Goal: Information Seeking & Learning: Learn about a topic

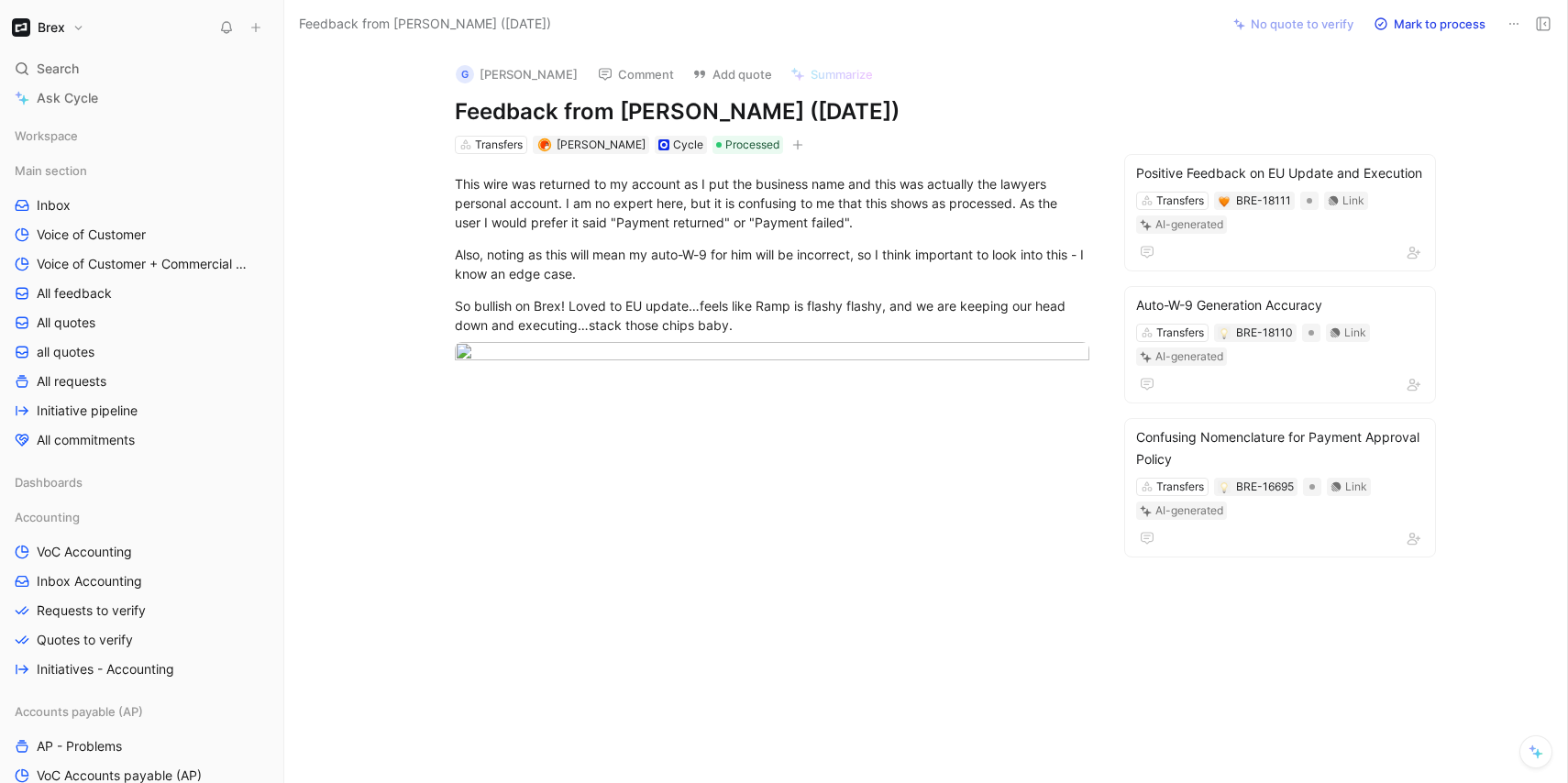
click at [370, 368] on div "This wire was returned to my account as I put the business name and this was ac…" at bounding box center [772, 268] width 897 height 228
click at [605, 320] on div "So bullish on Brex! Loved to EU update…feels like Ramp is flashy flashy, and we…" at bounding box center [772, 316] width 634 height 39
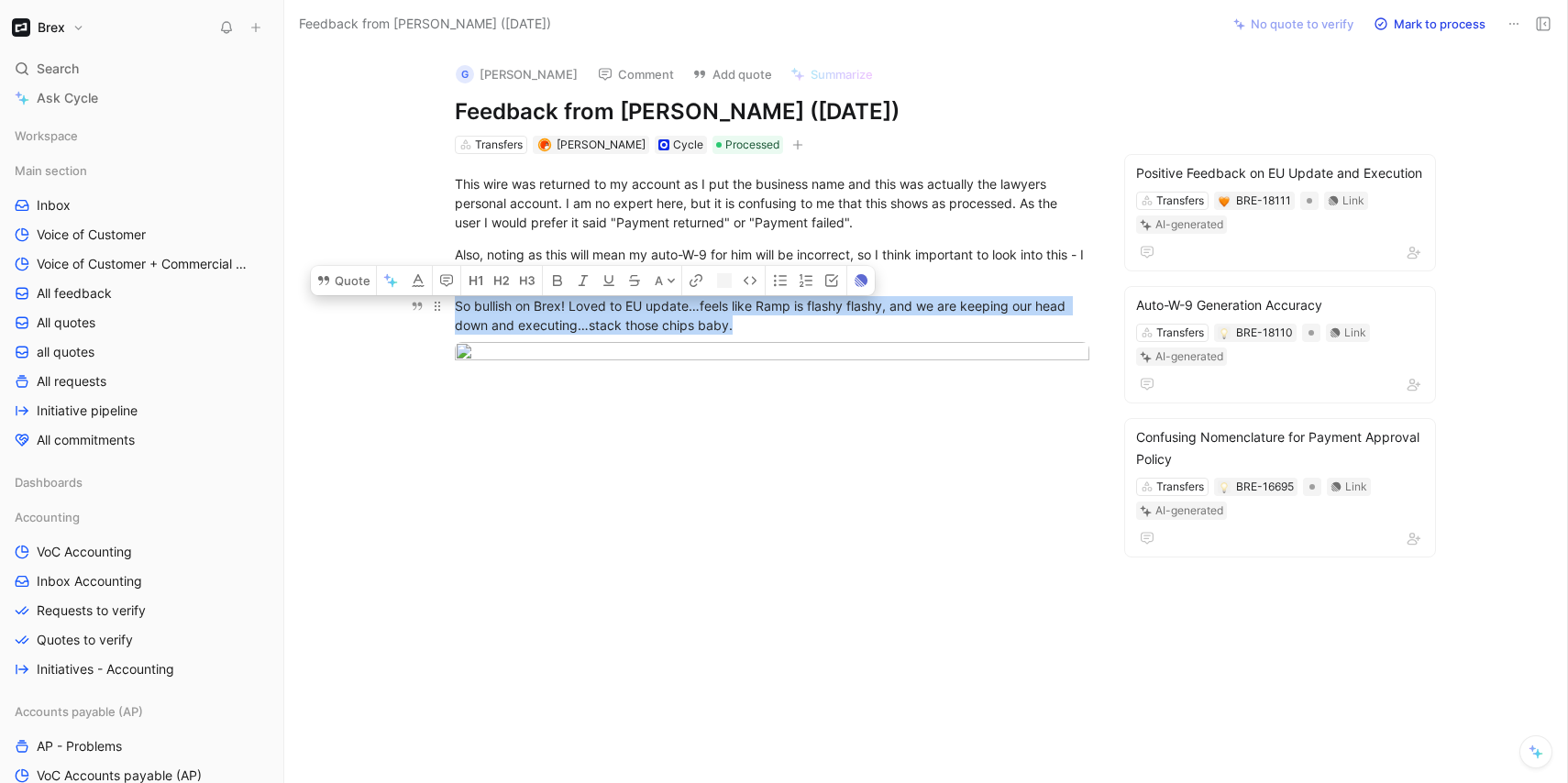
click at [605, 320] on div "So bullish on Brex! Loved to EU update…feels like Ramp is flashy flashy, and we…" at bounding box center [772, 316] width 634 height 39
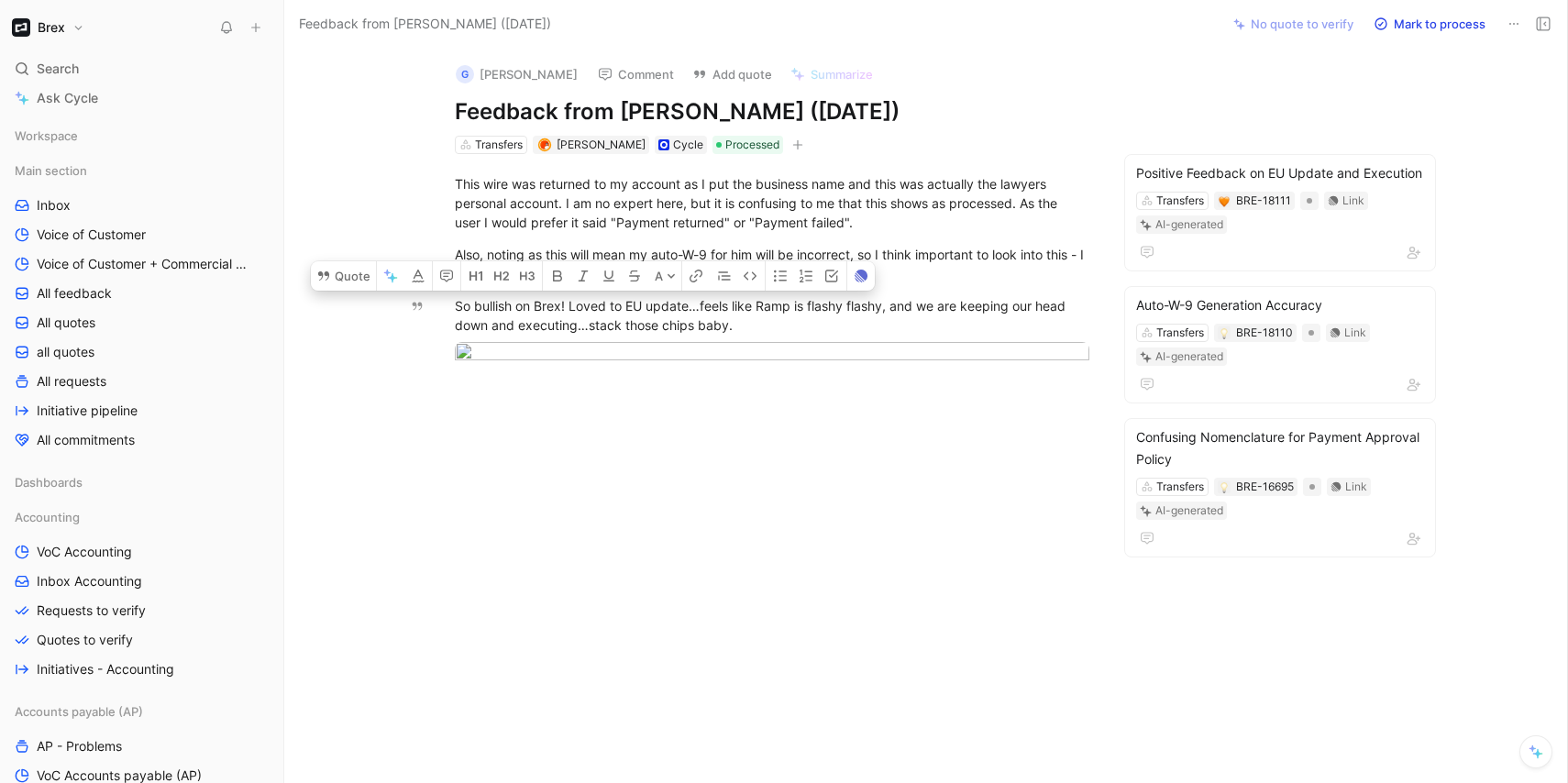
click at [726, 398] on div at bounding box center [772, 499] width 897 height 235
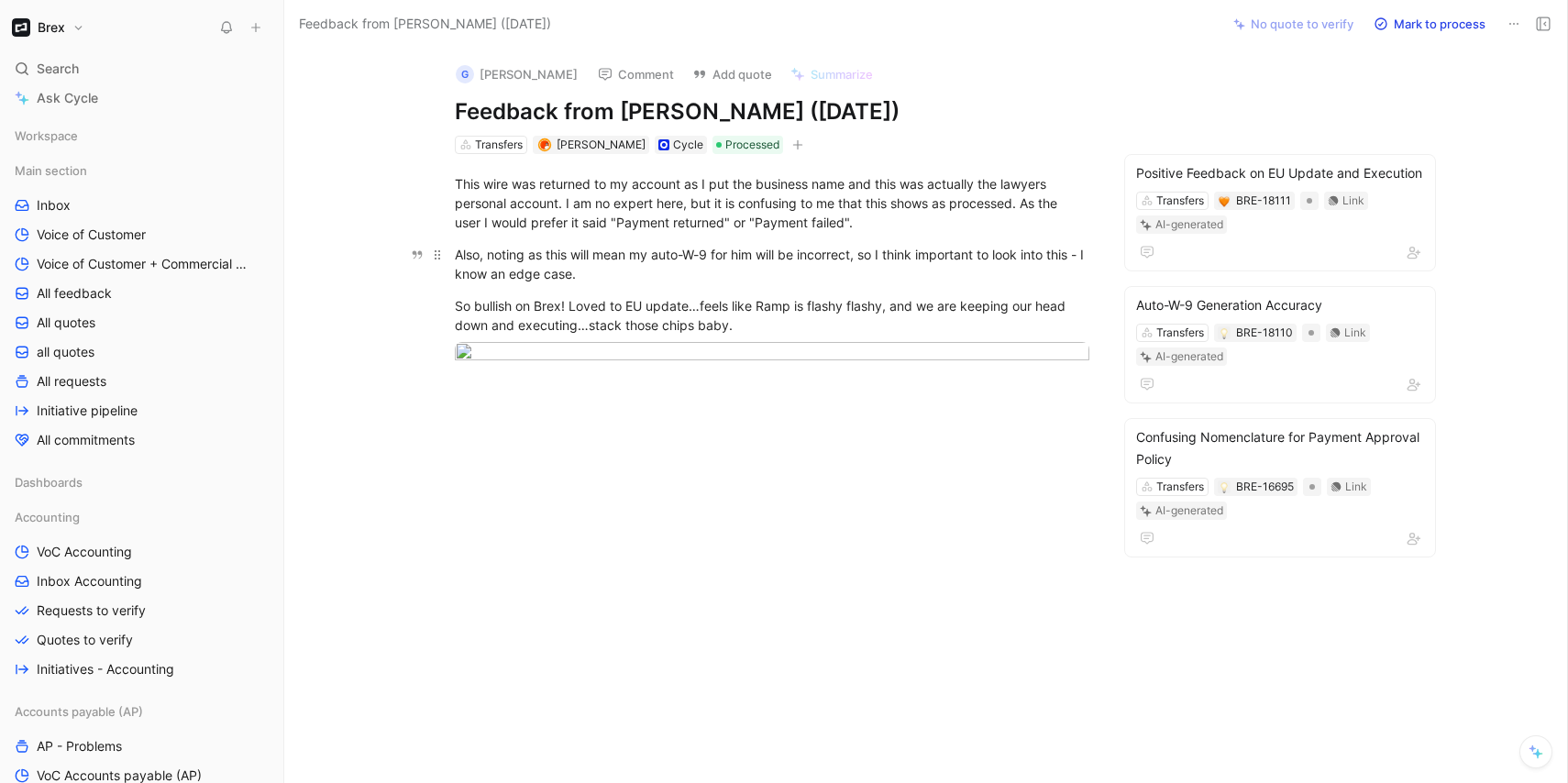
click at [506, 279] on div "Also, noting as this will mean my auto-W-9 for him will be incorrect, so I thin…" at bounding box center [772, 264] width 634 height 39
click at [714, 203] on div "This wire was returned to my account as I put the business name and this was ac…" at bounding box center [772, 203] width 634 height 58
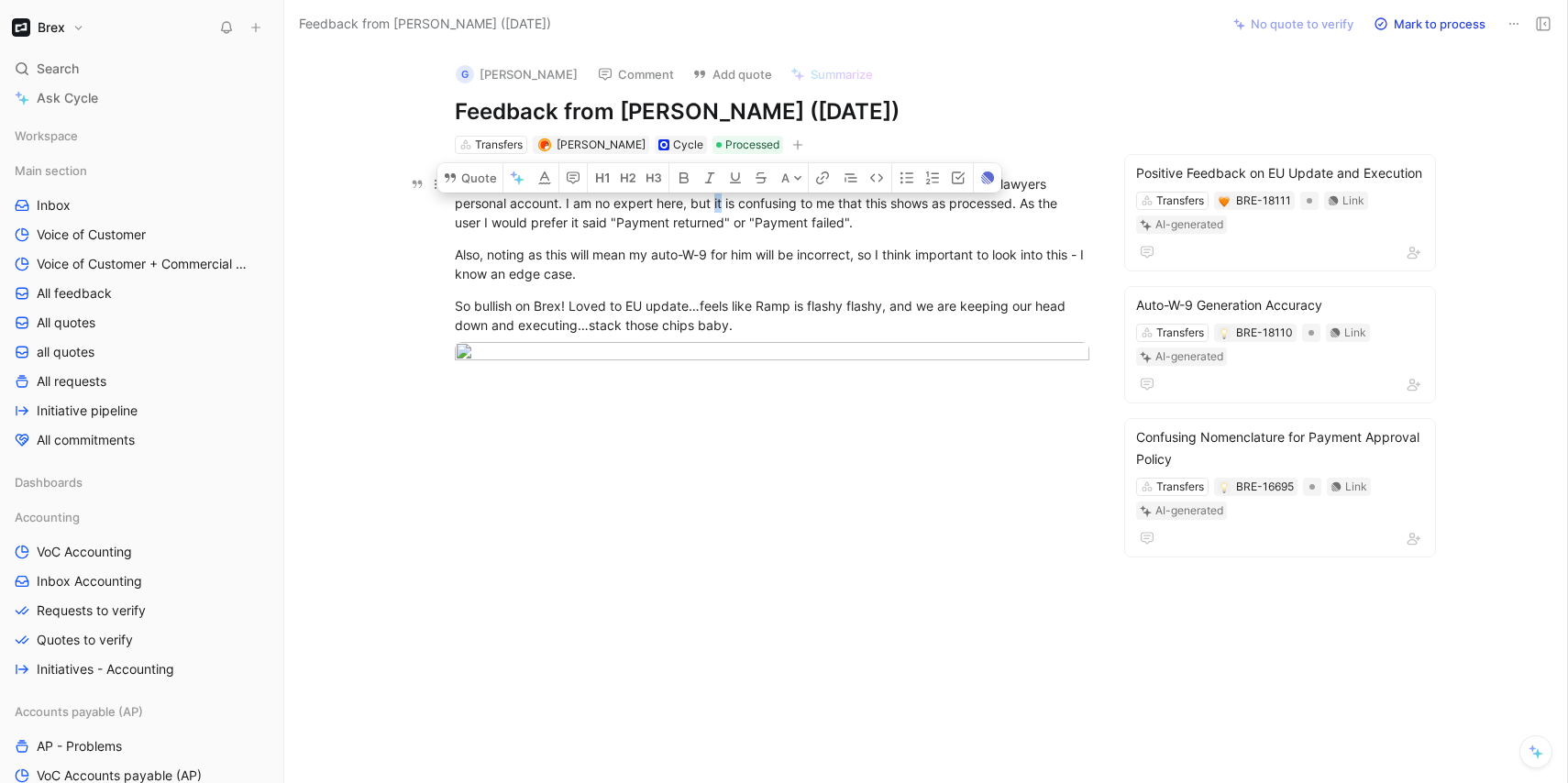
click at [714, 203] on div "This wire was returned to my account as I put the business name and this was ac…" at bounding box center [772, 203] width 634 height 58
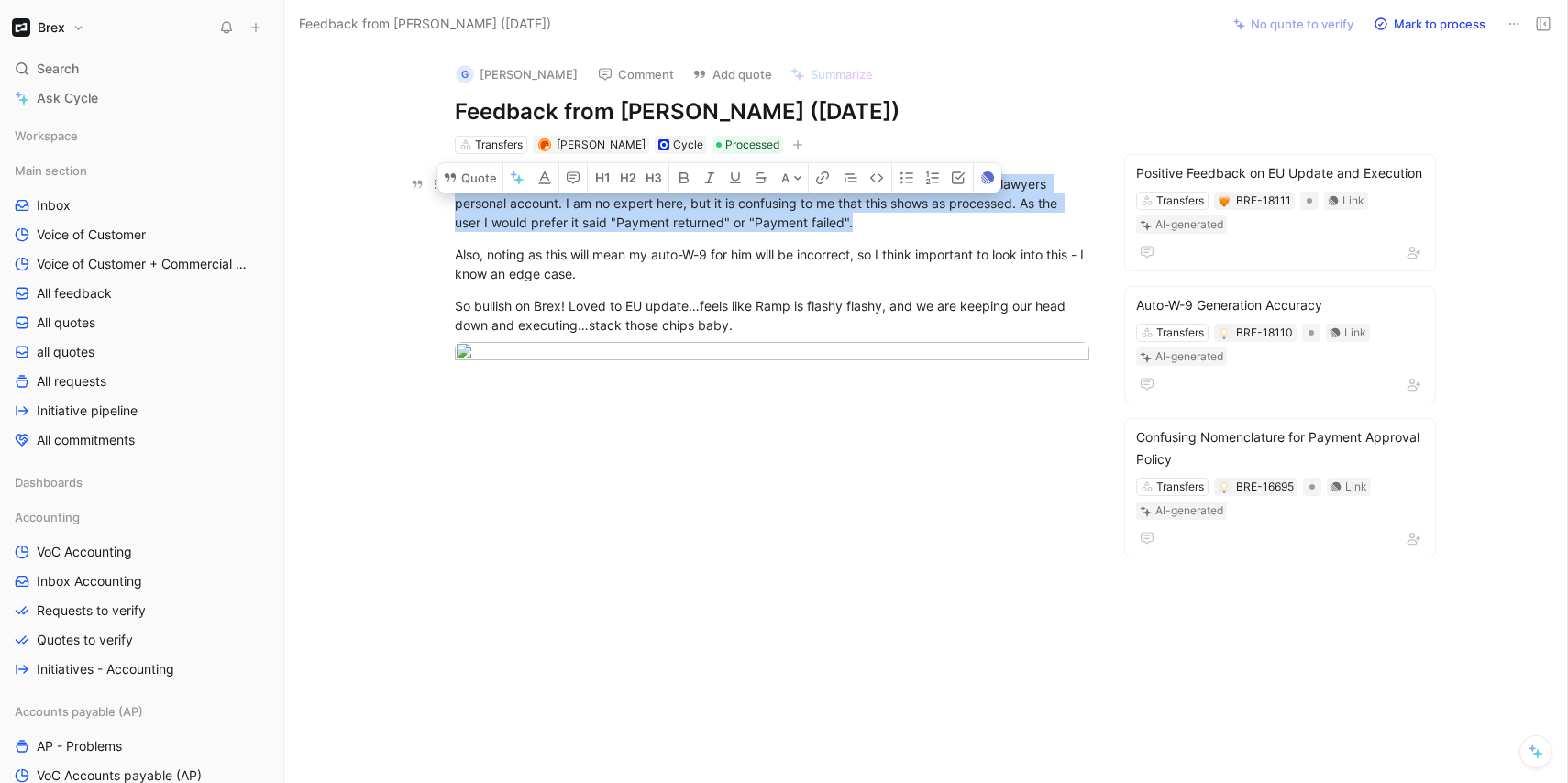
click at [714, 203] on div "This wire was returned to my account as I put the business name and this was ac…" at bounding box center [772, 203] width 634 height 58
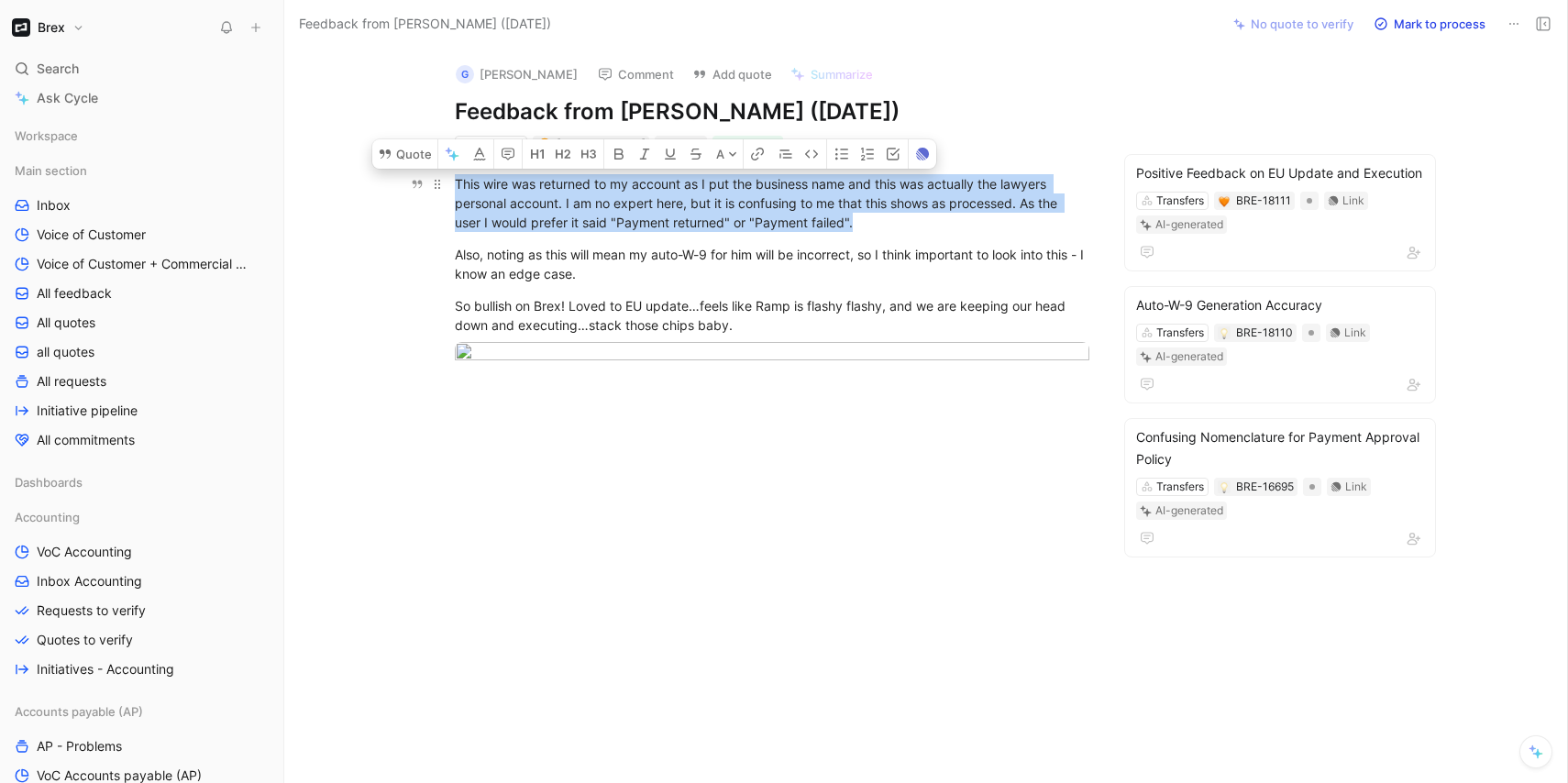
click at [782, 229] on div "This wire was returned to my account as I put the business name and this was ac…" at bounding box center [772, 203] width 634 height 58
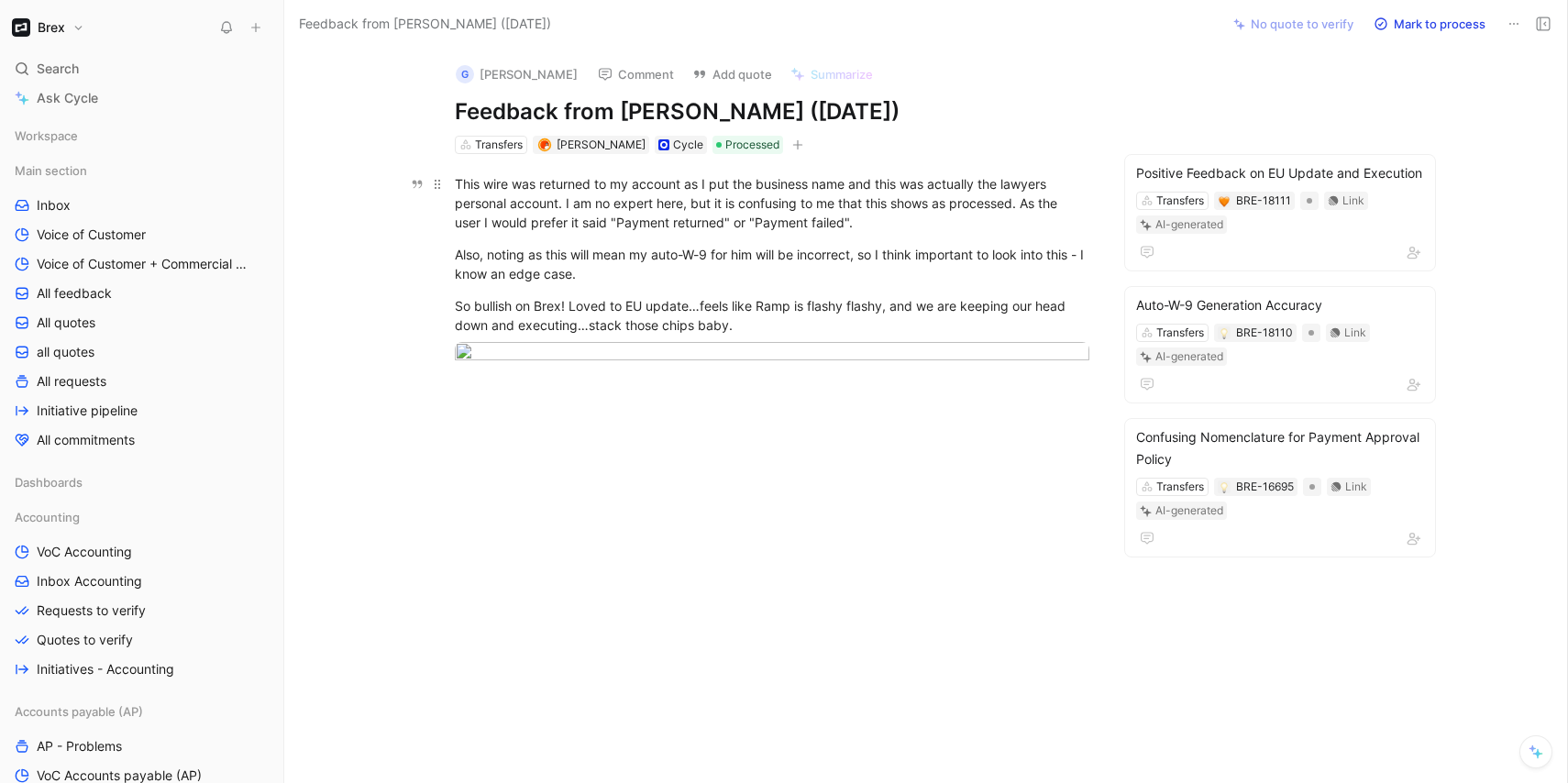
click at [555, 193] on div "This wire was returned to my account as I put the business name and this was ac…" at bounding box center [772, 203] width 634 height 58
click at [868, 357] on body "Brex Search ⌘ K Ask Cycle Workspace Main section Inbox Voice of Customer Voice …" at bounding box center [784, 391] width 1568 height 783
click at [821, 448] on div at bounding box center [784, 391] width 1568 height 783
click at [768, 293] on div at bounding box center [784, 391] width 1568 height 783
click at [1311, 380] on div at bounding box center [784, 391] width 1568 height 783
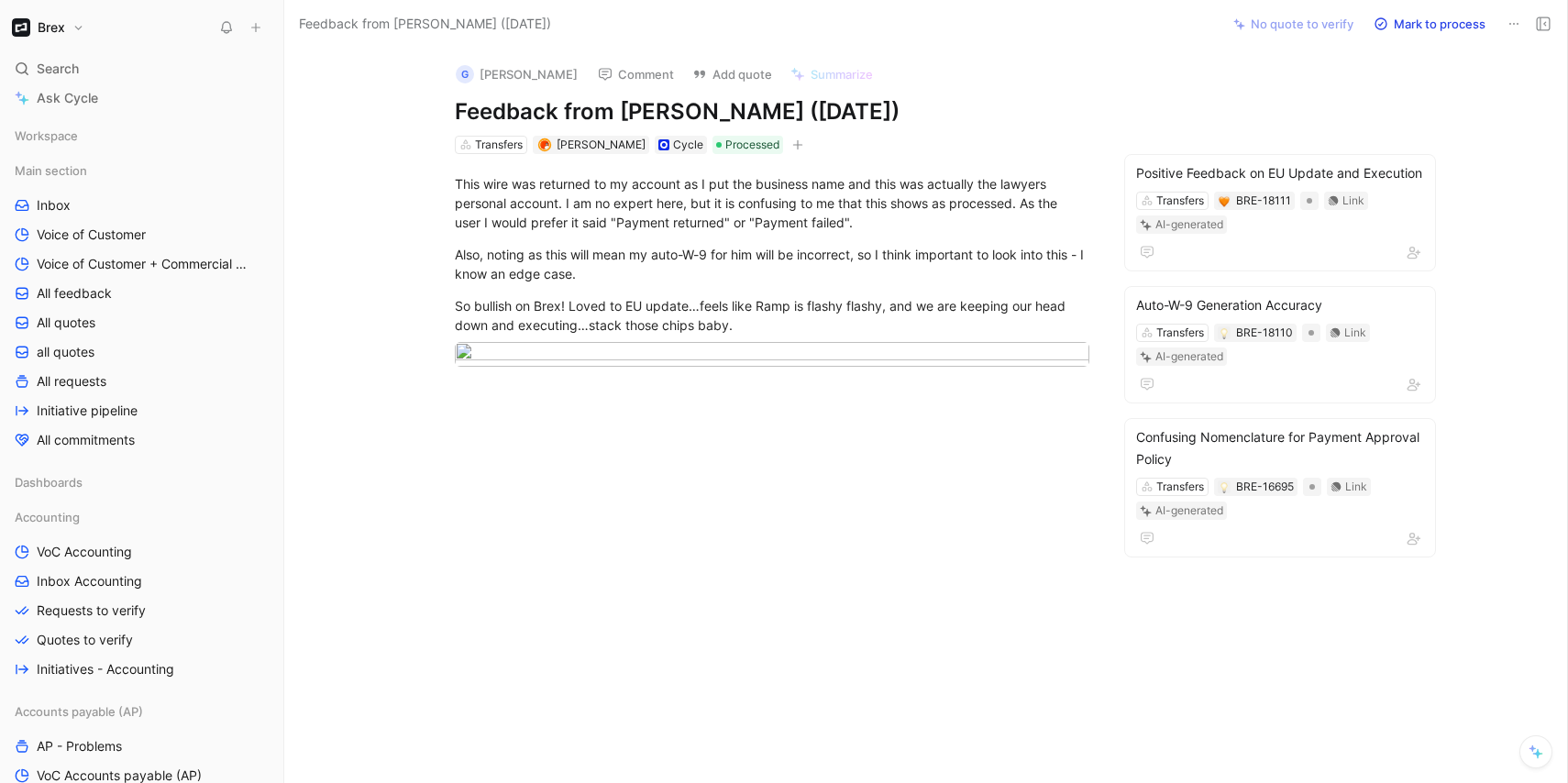
click at [871, 229] on div at bounding box center [784, 391] width 1568 height 783
click at [652, 263] on div at bounding box center [784, 391] width 1568 height 783
click at [655, 255] on div at bounding box center [784, 391] width 1568 height 783
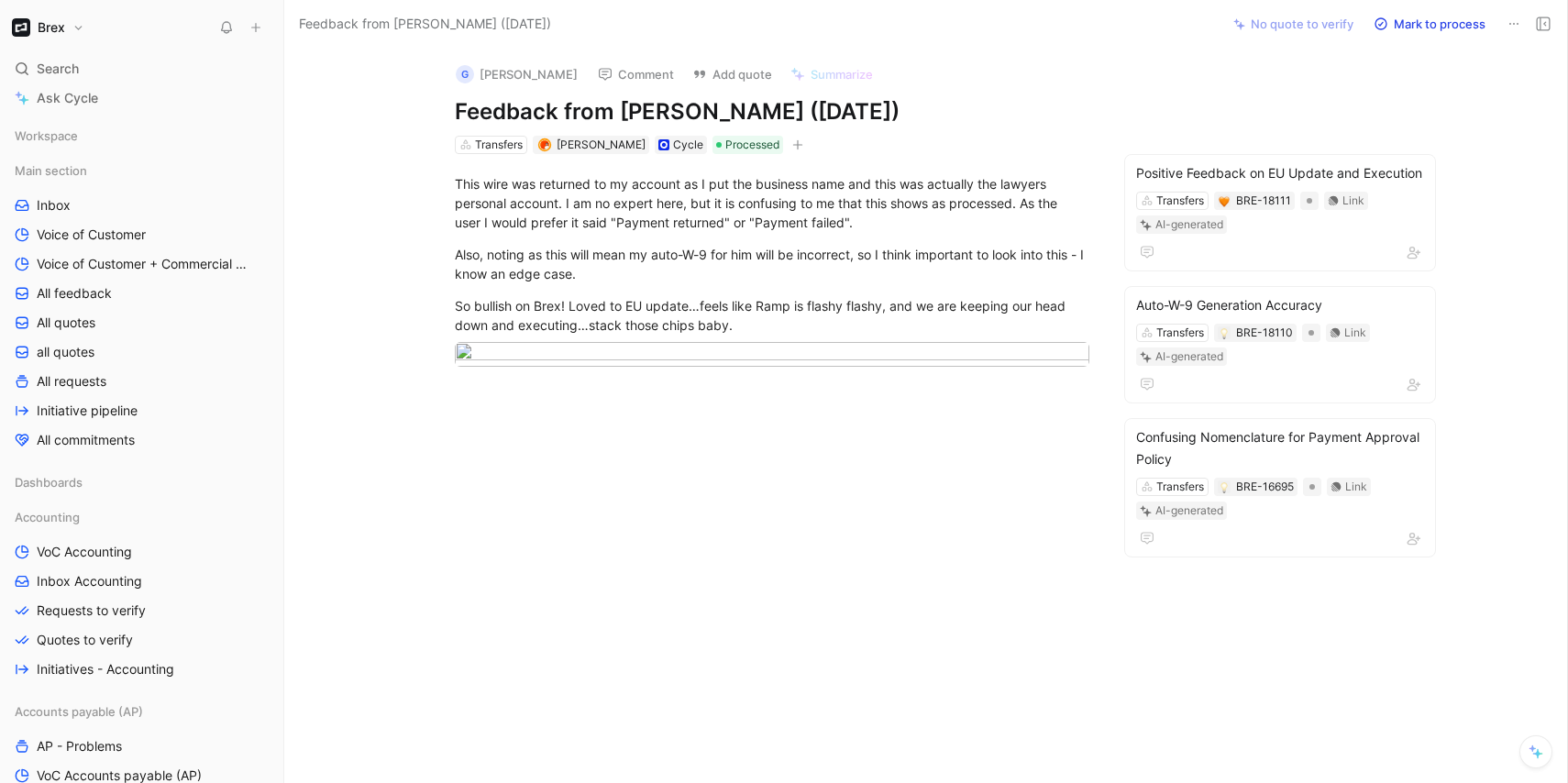
click at [651, 274] on div at bounding box center [784, 391] width 1568 height 783
